Goal: Task Accomplishment & Management: Manage account settings

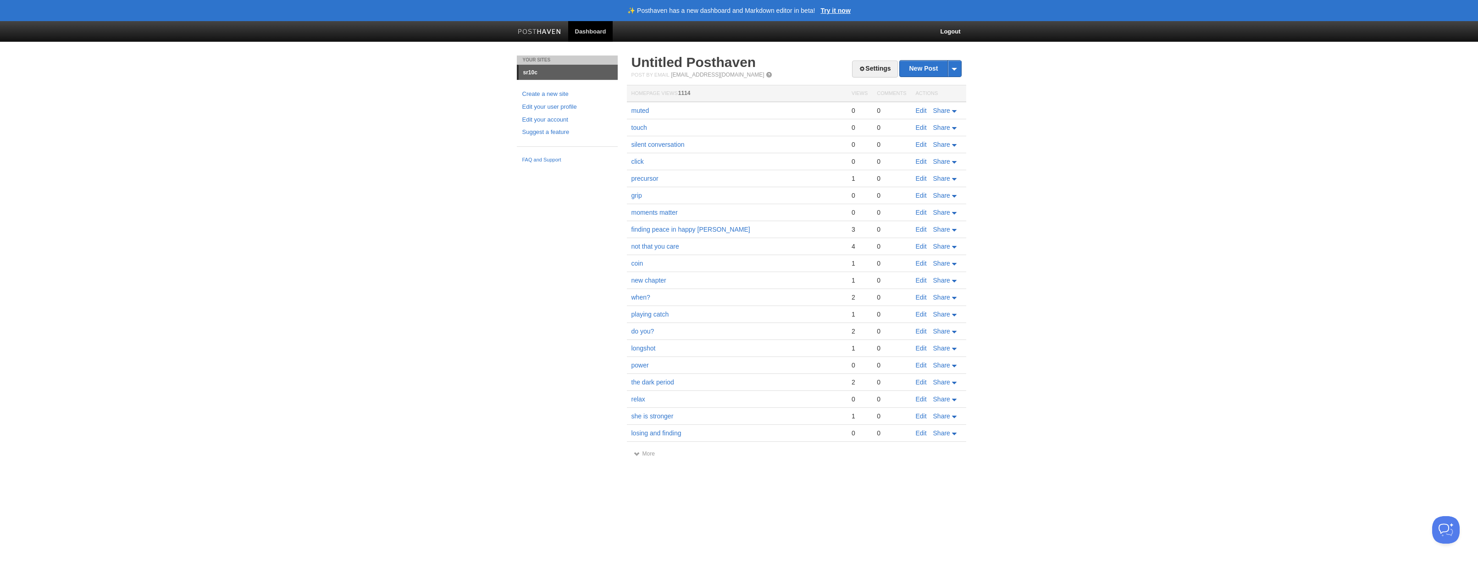
click at [589, 35] on link "Dashboard" at bounding box center [590, 31] width 45 height 21
click at [555, 104] on link "Edit your user profile" at bounding box center [567, 107] width 90 height 10
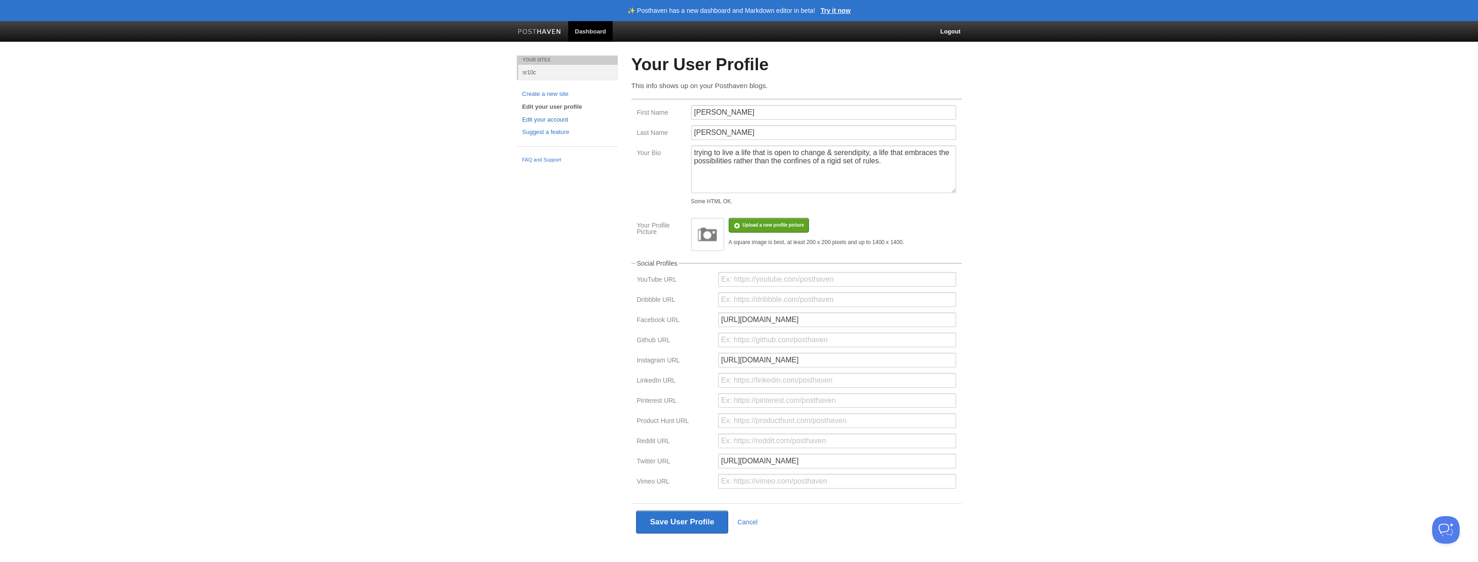
click at [561, 118] on link "Edit your account" at bounding box center [567, 120] width 90 height 10
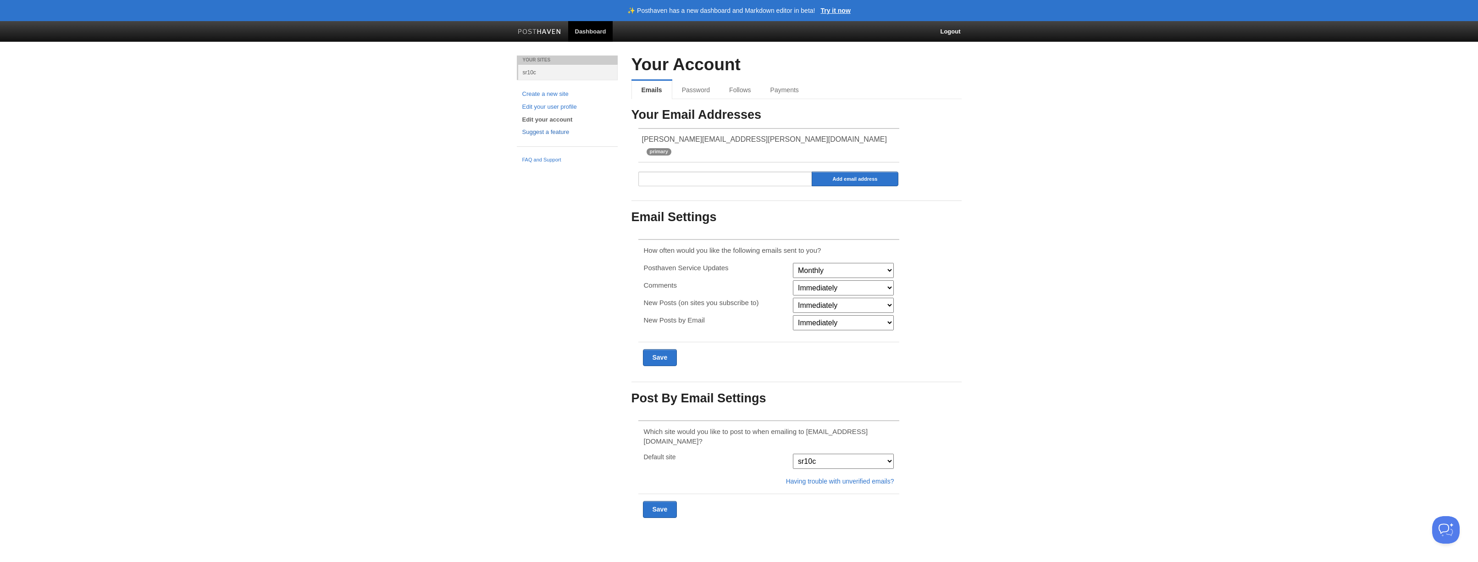
click at [552, 133] on link "Suggest a feature" at bounding box center [567, 132] width 90 height 10
click at [728, 90] on link "Follows" at bounding box center [740, 90] width 43 height 18
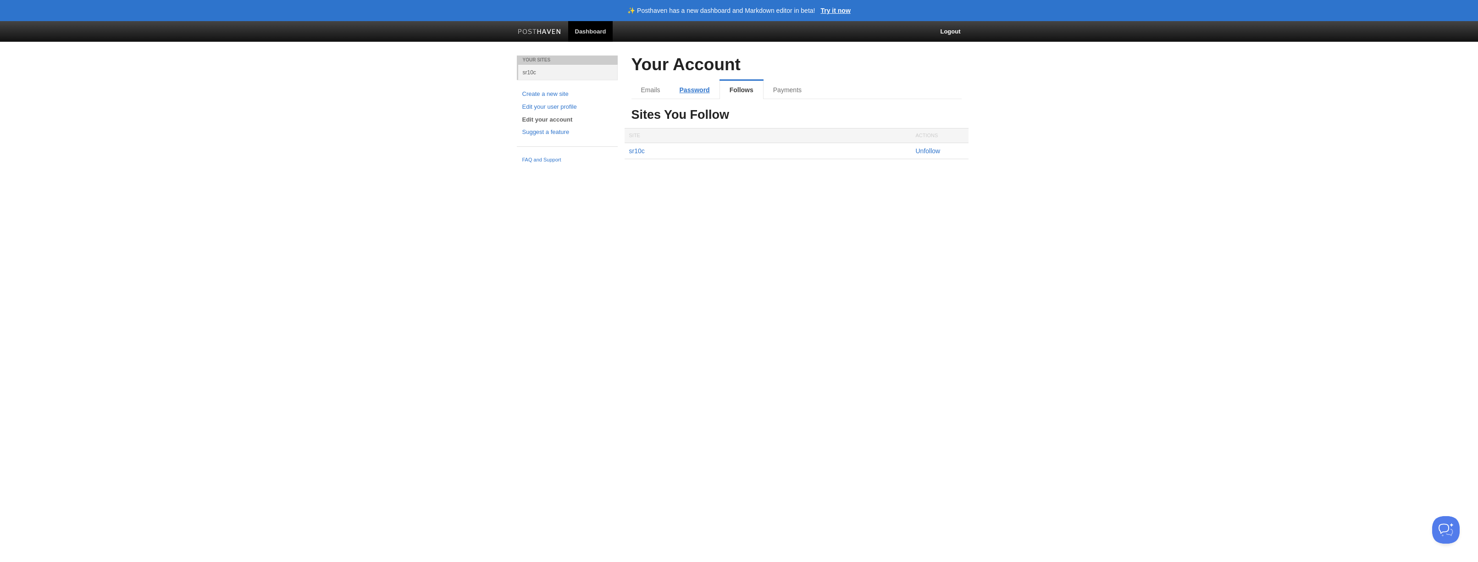
click at [684, 89] on link "Password" at bounding box center [695, 90] width 50 height 18
click at [531, 72] on link "sr10c" at bounding box center [567, 72] width 99 height 15
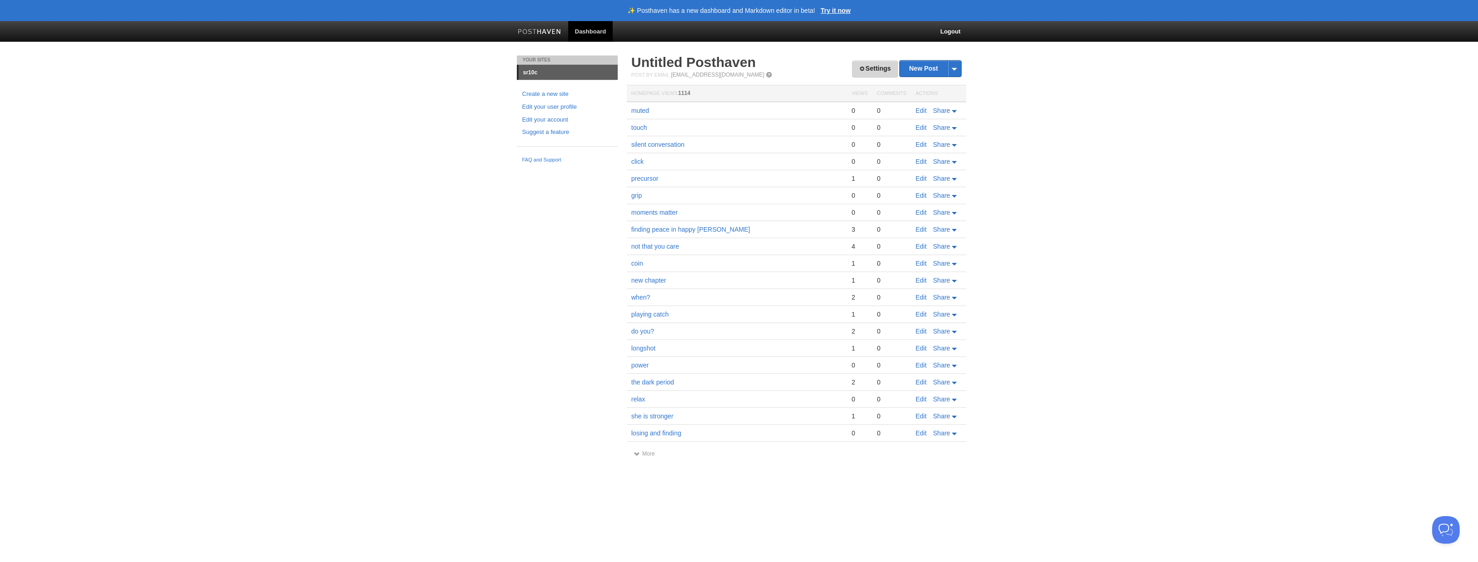
click at [873, 67] on link "Settings" at bounding box center [874, 69] width 45 height 17
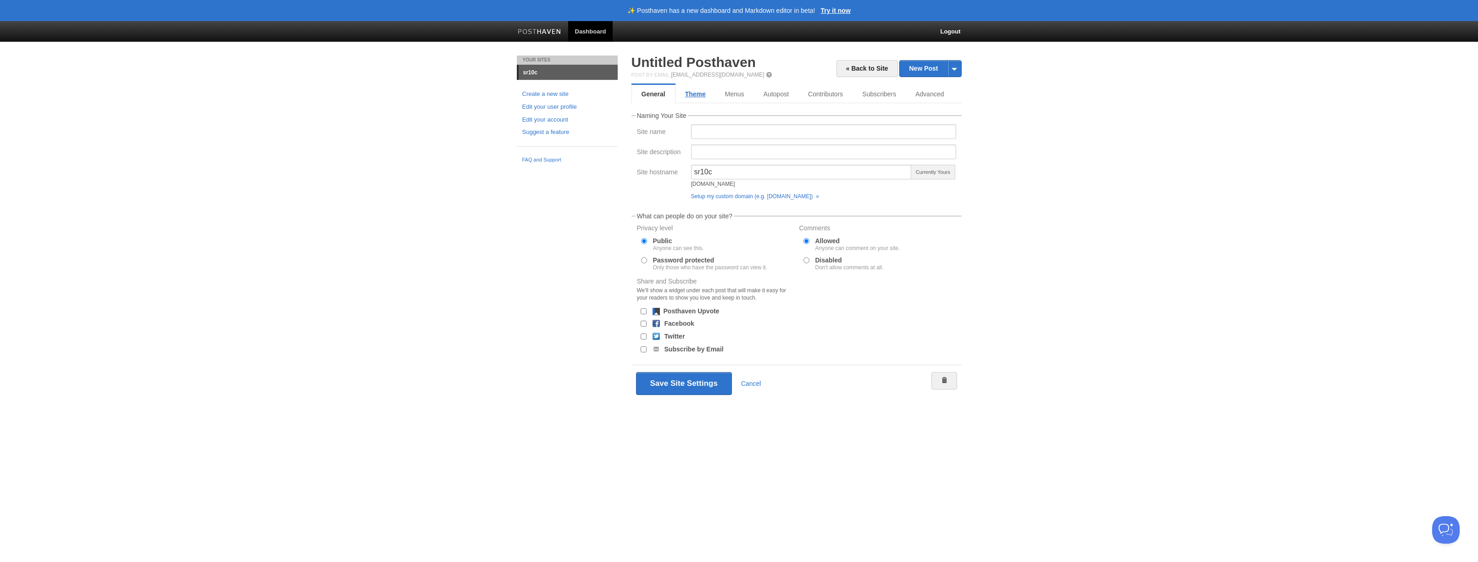
click at [705, 95] on link "Theme" at bounding box center [695, 94] width 40 height 18
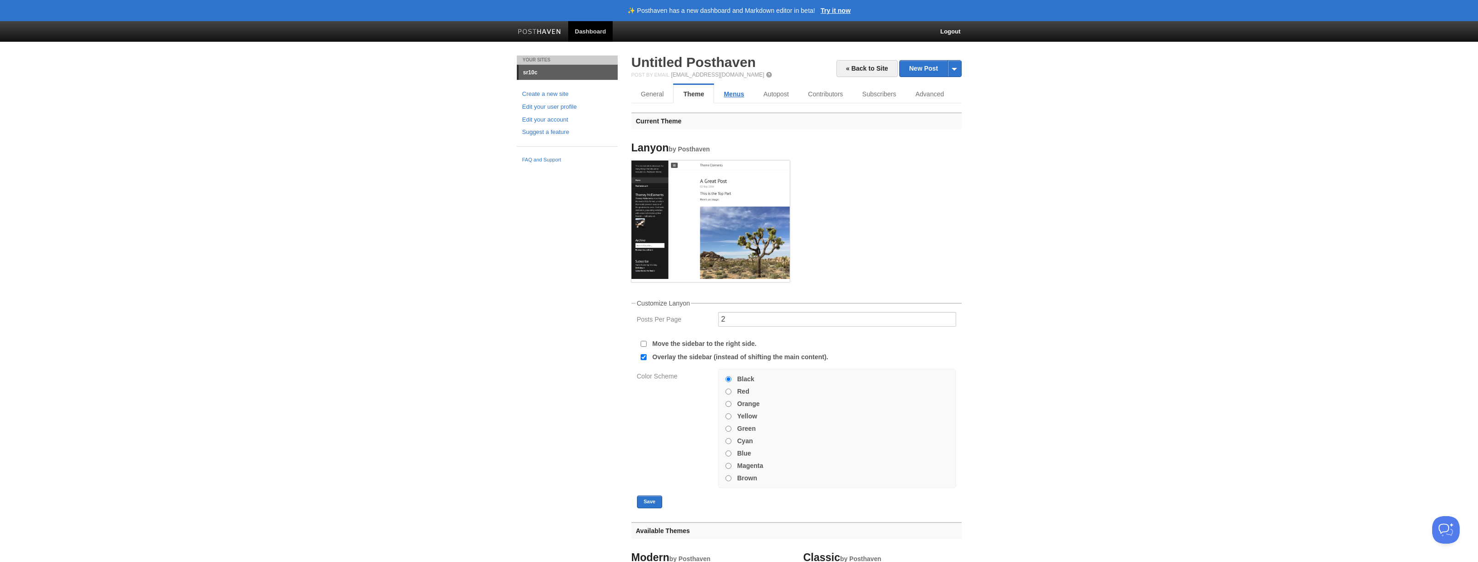
click at [728, 95] on link "Menus" at bounding box center [733, 94] width 39 height 18
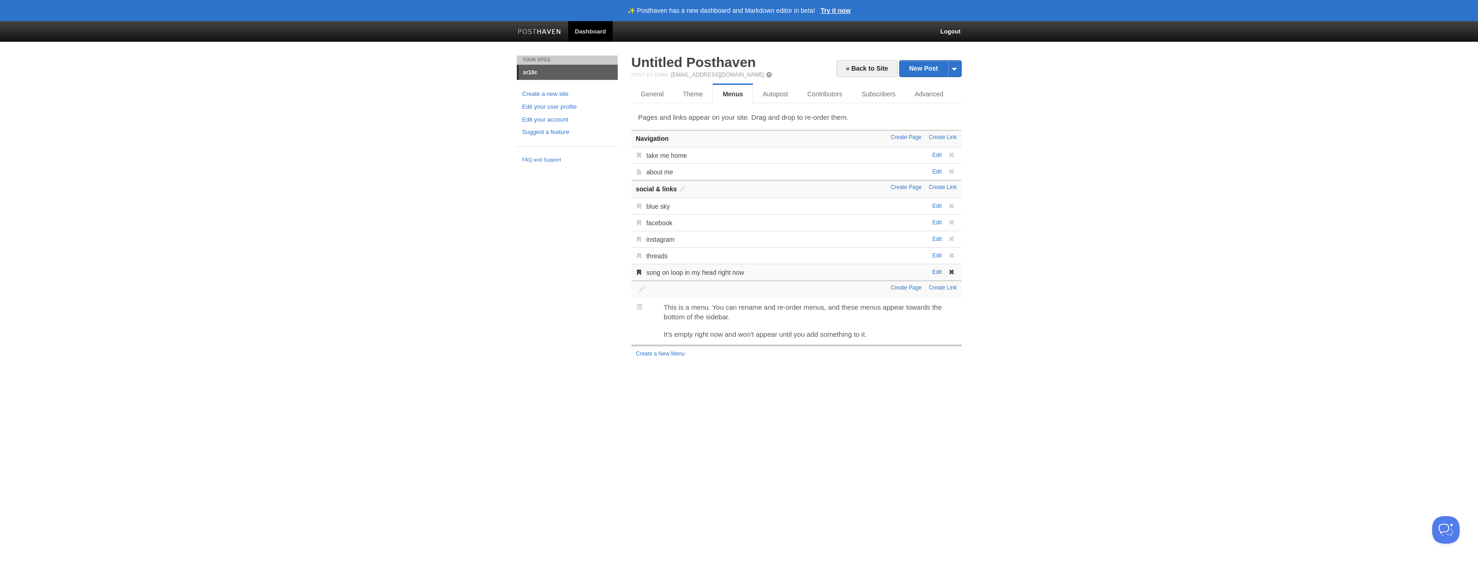
click at [938, 271] on link "Edit" at bounding box center [937, 272] width 10 height 6
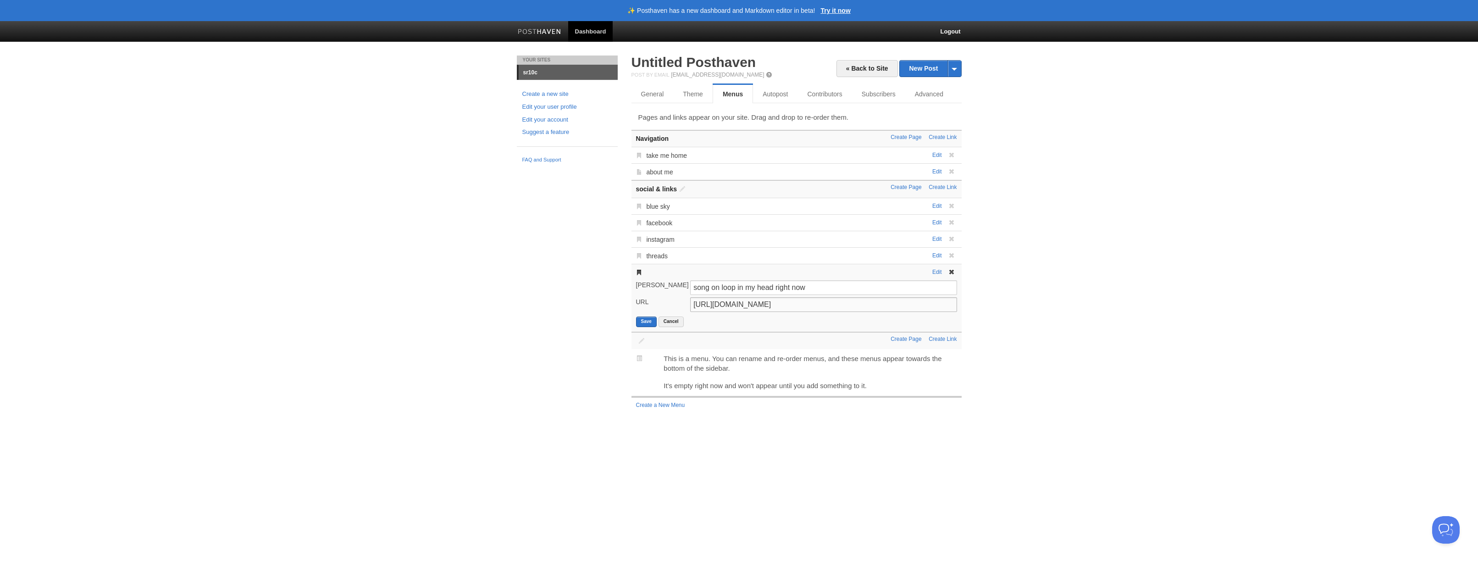
click at [808, 303] on input "https://www.youtube.com/watch?v=GemKqzILV4w" at bounding box center [823, 304] width 266 height 15
click at [644, 322] on button "Save" at bounding box center [646, 321] width 21 height 11
